Goal: Book appointment/travel/reservation

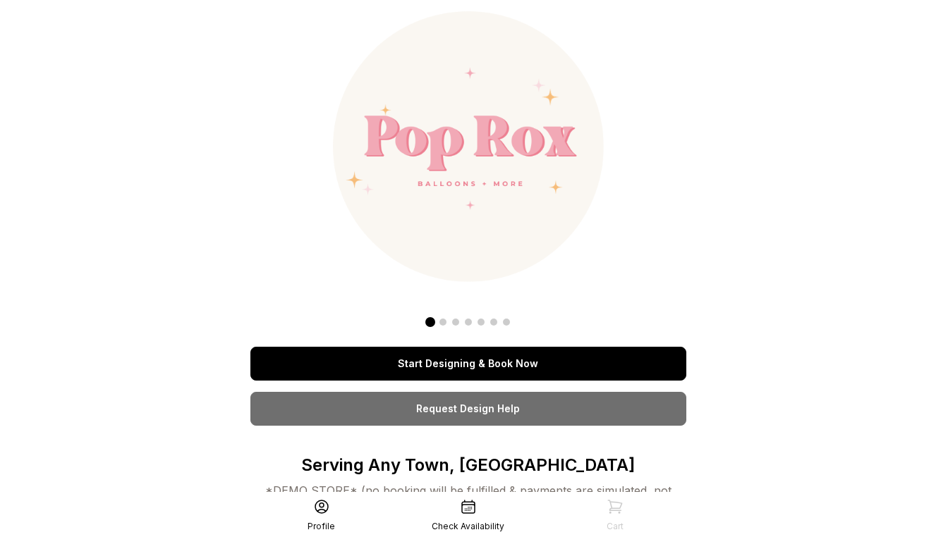
click at [481, 366] on link "Start Designing & Book Now" at bounding box center [468, 364] width 436 height 34
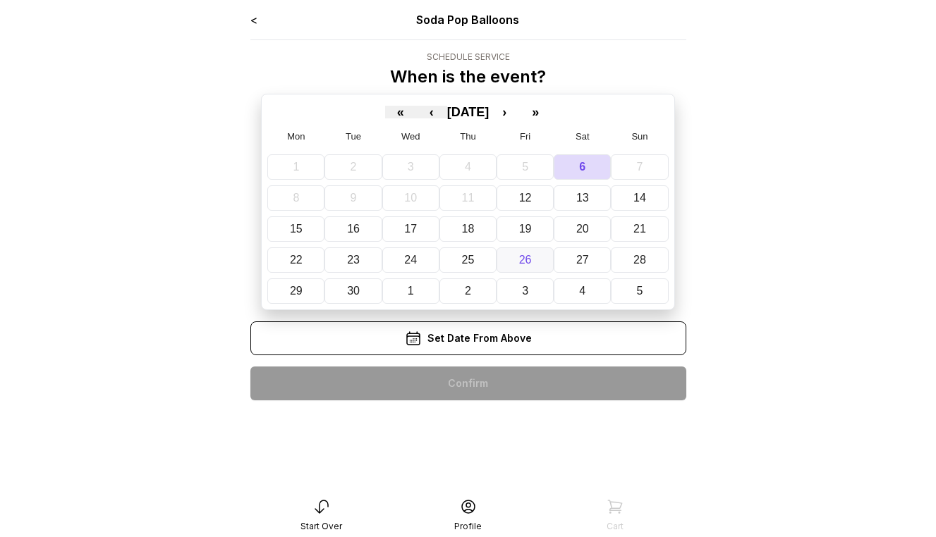
click at [535, 264] on button "26" at bounding box center [525, 260] width 57 height 25
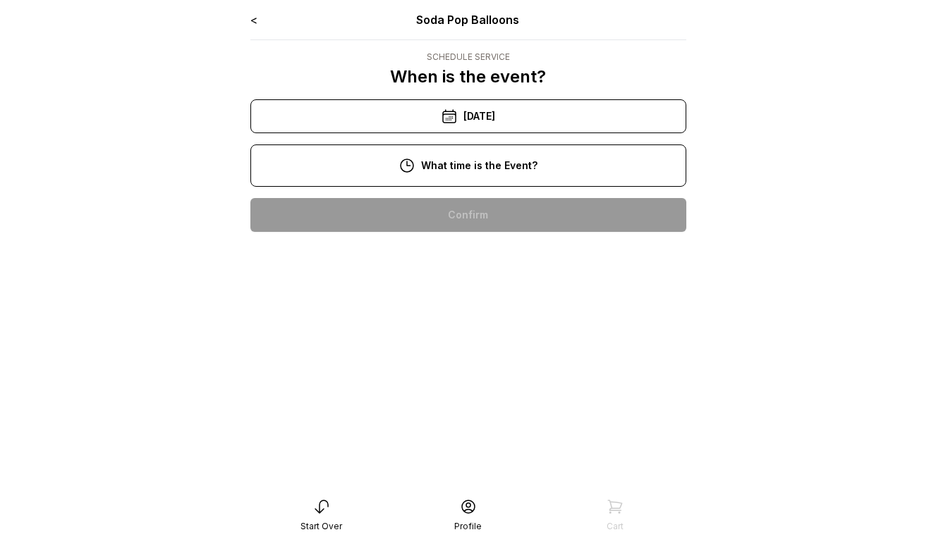
click at [508, 221] on div "10:00 pm" at bounding box center [468, 215] width 413 height 34
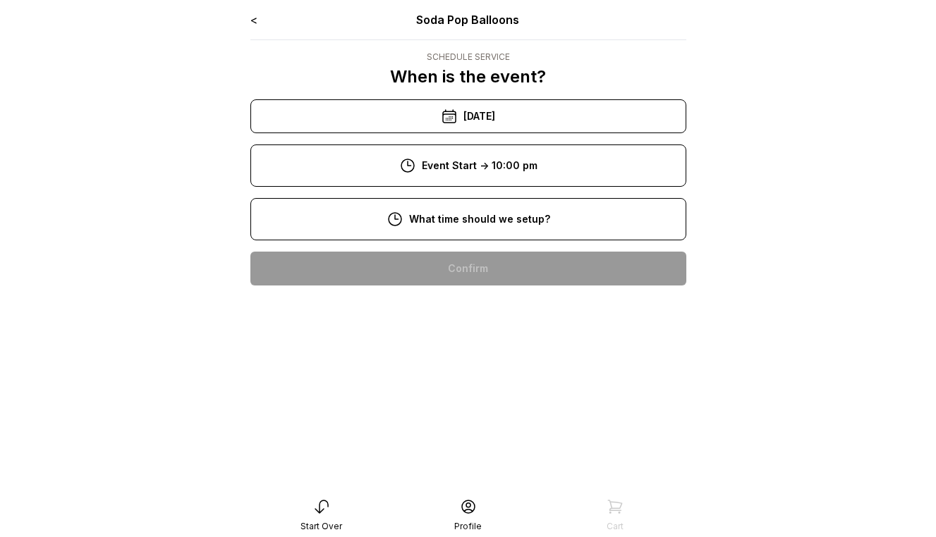
click at [509, 263] on div "8:00 pm" at bounding box center [468, 269] width 413 height 34
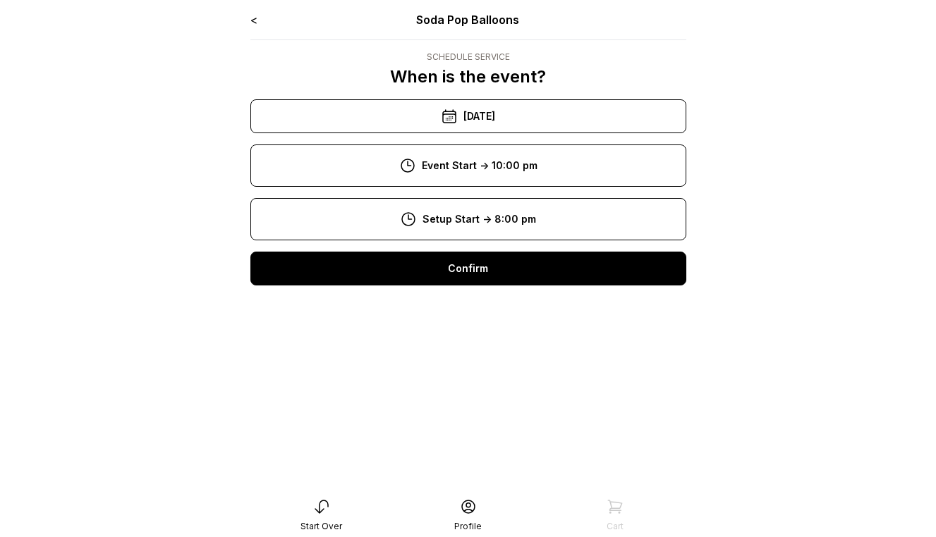
click at [509, 263] on div "Confirm" at bounding box center [468, 269] width 436 height 34
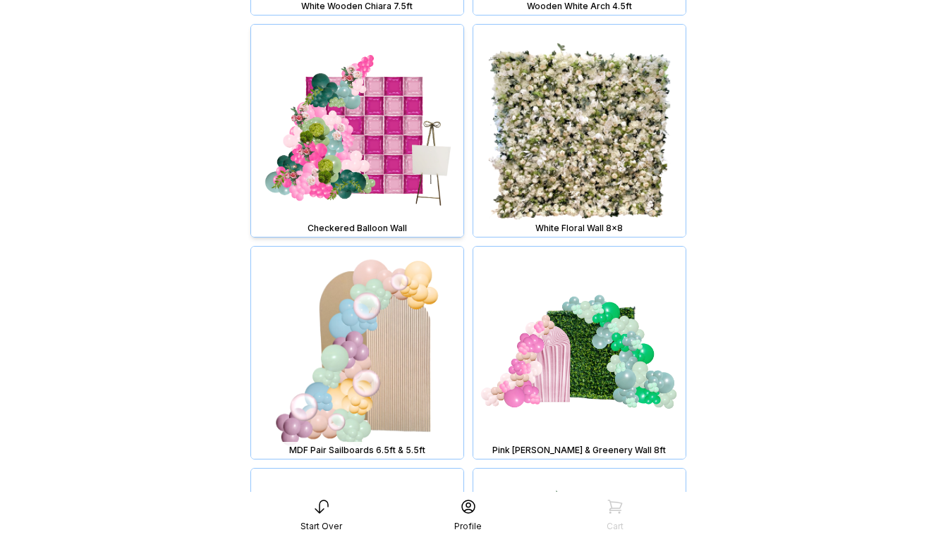
click at [360, 166] on img at bounding box center [357, 131] width 212 height 212
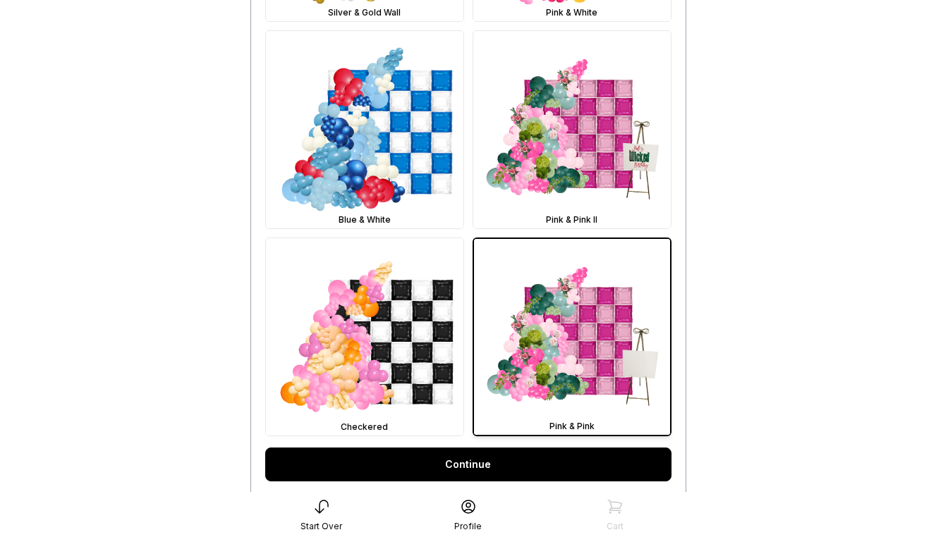
scroll to position [720, 0]
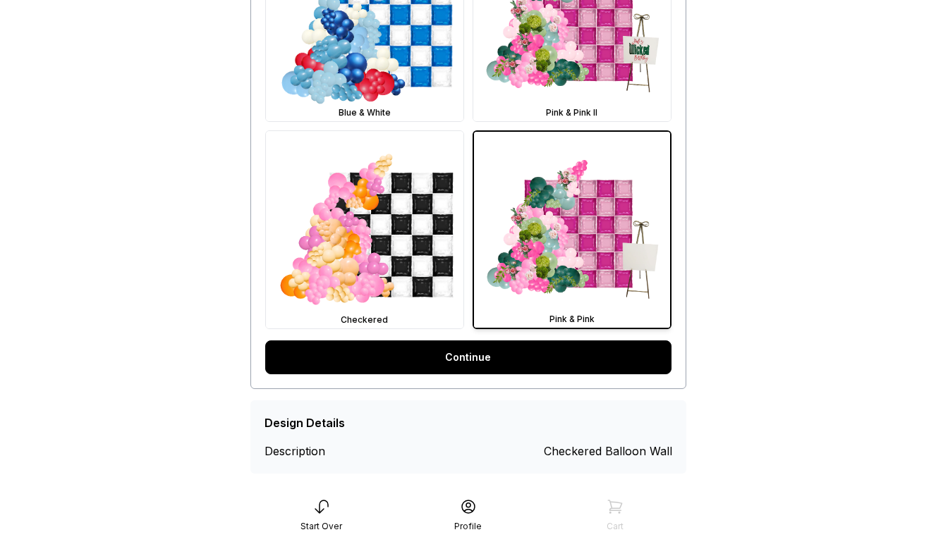
click at [436, 359] on link "Continue" at bounding box center [468, 358] width 406 height 34
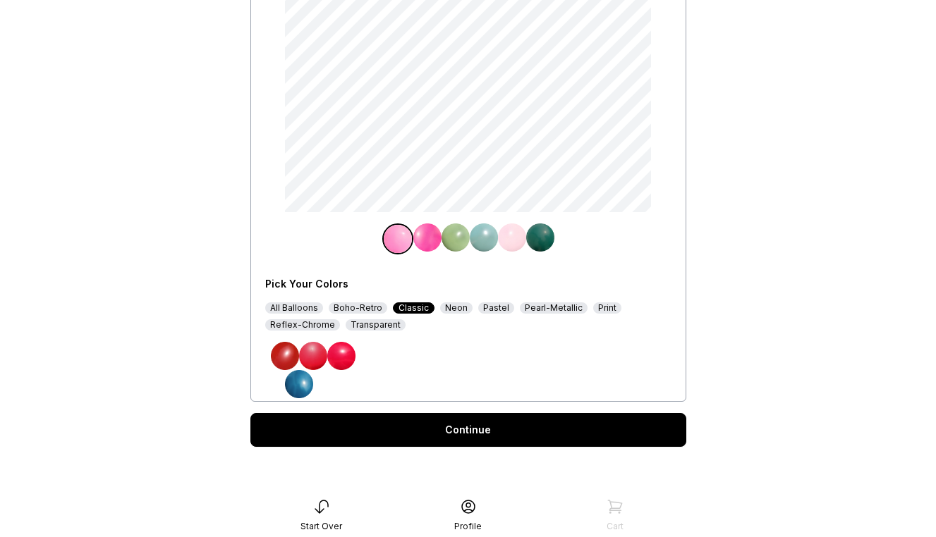
scroll to position [214, 0]
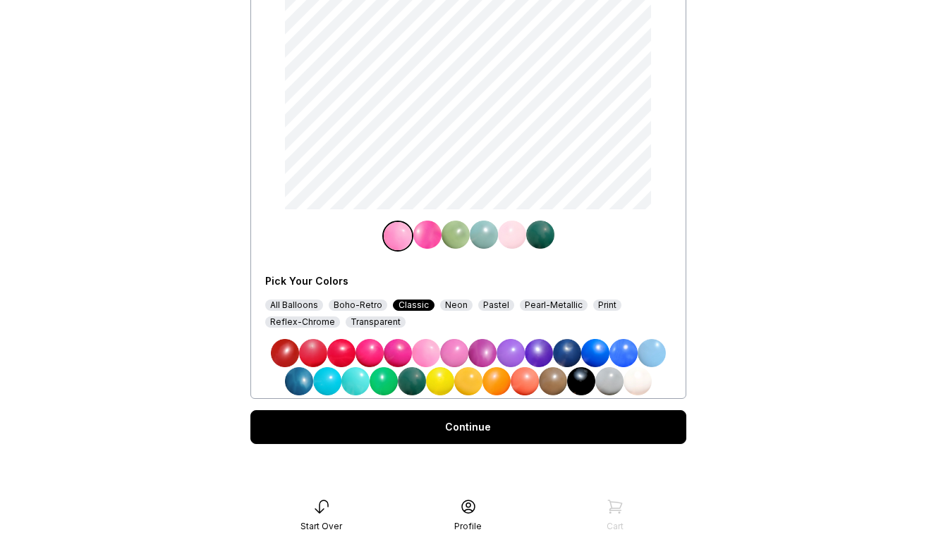
click at [310, 305] on div "All Balloons" at bounding box center [294, 305] width 58 height 11
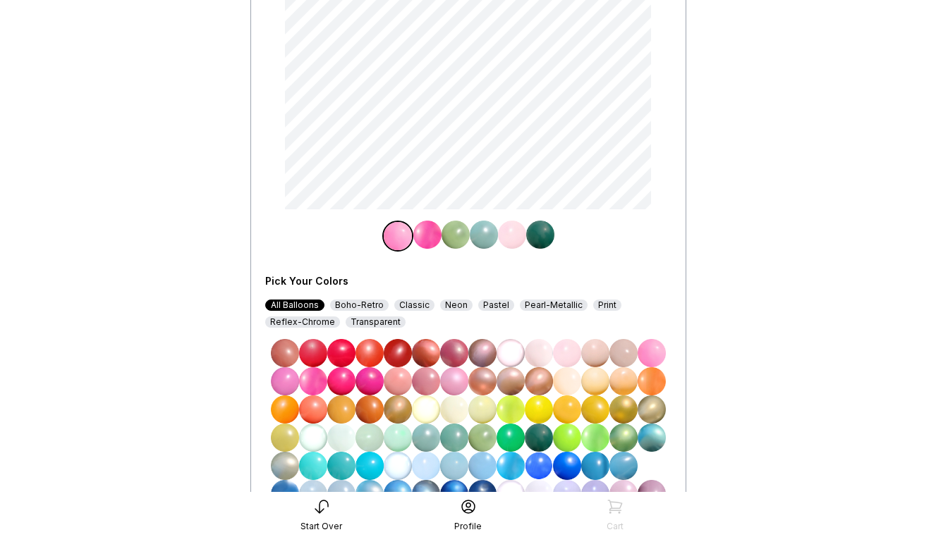
click at [569, 438] on img at bounding box center [567, 438] width 28 height 28
